Goal: Navigation & Orientation: Find specific page/section

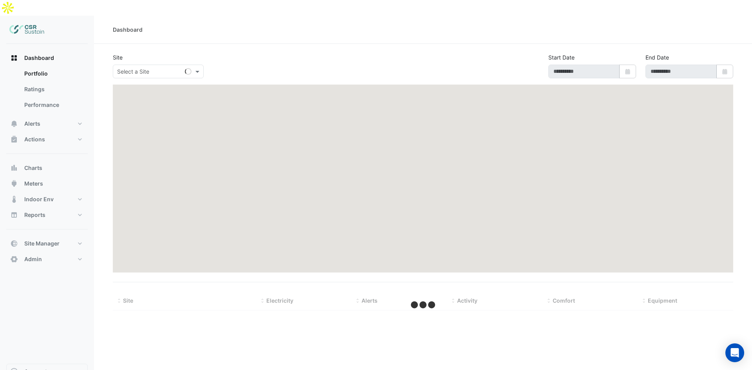
type input "**********"
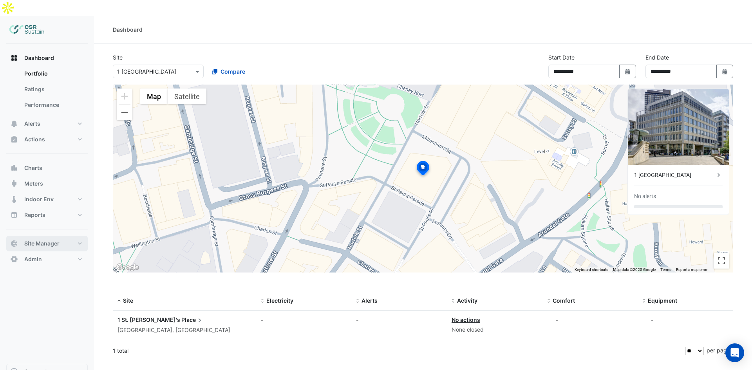
click at [62, 236] on button "Site Manager" at bounding box center [47, 244] width 82 height 16
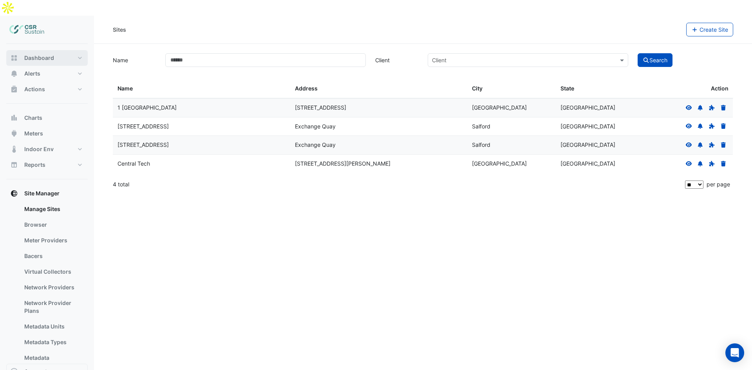
click at [36, 54] on span "Dashboard" at bounding box center [39, 58] width 30 height 8
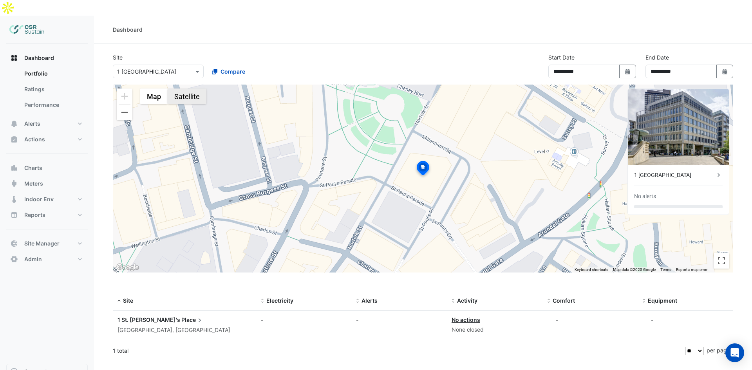
click at [176, 89] on button "Satellite" at bounding box center [187, 97] width 39 height 16
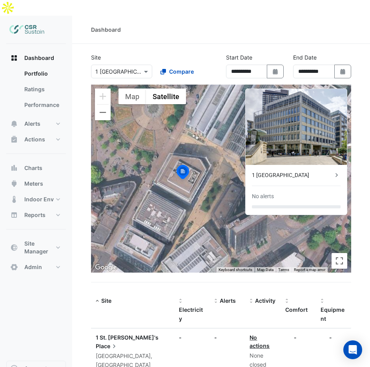
drag, startPoint x: 170, startPoint y: 142, endPoint x: 130, endPoint y: 147, distance: 40.2
click at [130, 147] on div "To activate drag with keyboard, press Alt + Enter. Once in keyboard drag state,…" at bounding box center [221, 179] width 260 height 188
click at [338, 171] on icon at bounding box center [336, 175] width 8 height 8
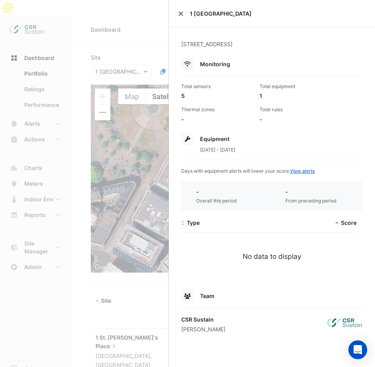
click at [180, 14] on button "Close" at bounding box center [180, 13] width 5 height 5
